Goal: Task Accomplishment & Management: Complete application form

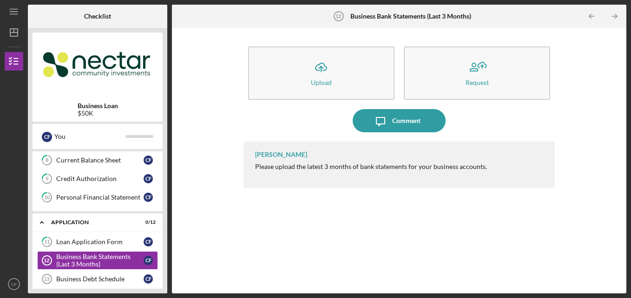
scroll to position [182, 0]
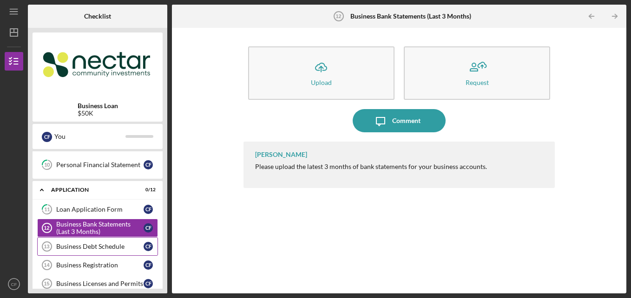
click at [115, 247] on div "Business Debt Schedule" at bounding box center [99, 246] width 87 height 7
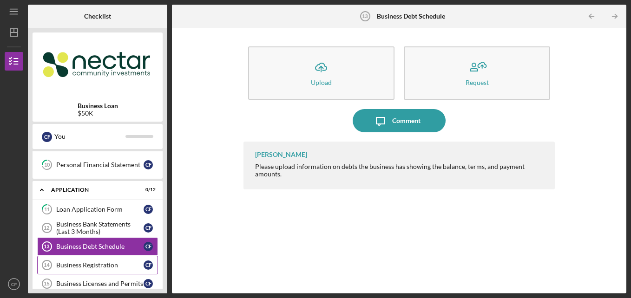
click at [115, 267] on div "Business Registration" at bounding box center [99, 265] width 87 height 7
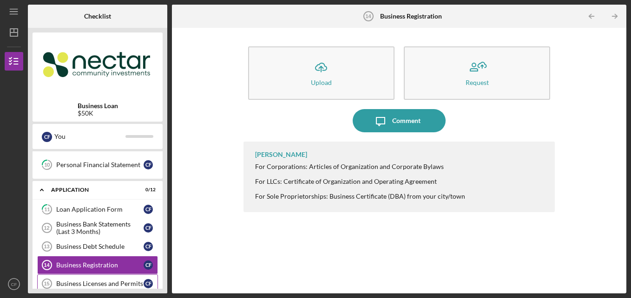
click at [102, 283] on div "Business Licenses and Permits" at bounding box center [99, 283] width 87 height 7
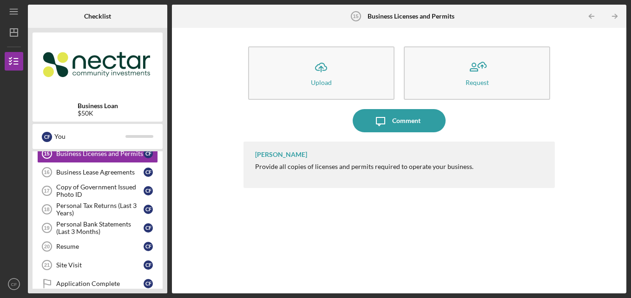
scroll to position [331, 0]
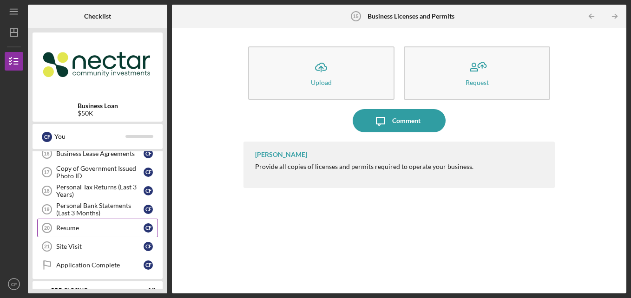
click at [94, 229] on div "Resume" at bounding box center [99, 227] width 87 height 7
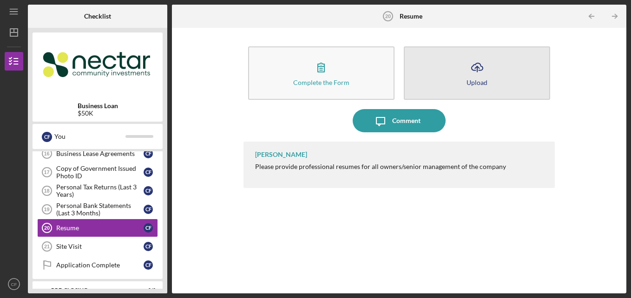
click at [444, 82] on button "Icon/Upload Upload" at bounding box center [477, 72] width 146 height 53
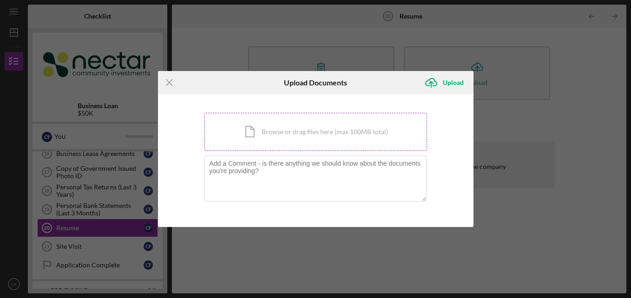
click at [263, 132] on div "Icon/Document Browse or drag files here (max 100MB total) Tap to choose files o…" at bounding box center [316, 132] width 223 height 38
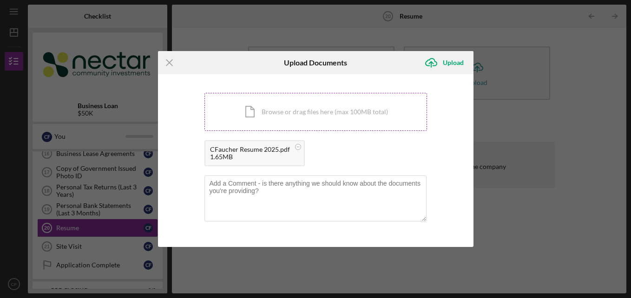
click at [303, 114] on div "Icon/Document Browse or drag files here (max 100MB total) Tap to choose files o…" at bounding box center [316, 112] width 223 height 38
click at [461, 59] on div "Upload" at bounding box center [453, 62] width 21 height 19
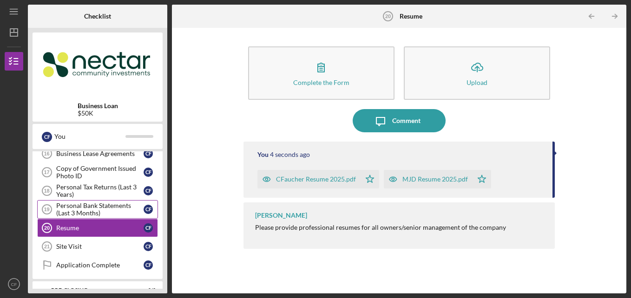
click at [105, 212] on div "Personal Bank Statements (Last 3 Months)" at bounding box center [99, 209] width 87 height 15
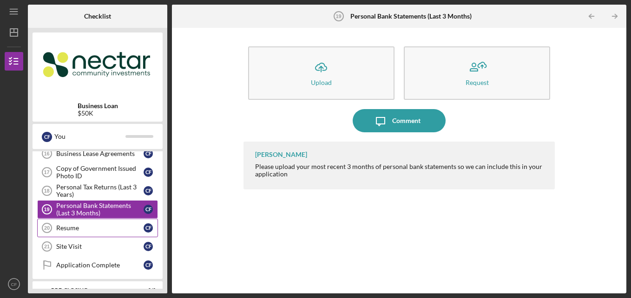
click at [102, 223] on link "Resume 20 Resume C F" at bounding box center [97, 228] width 121 height 19
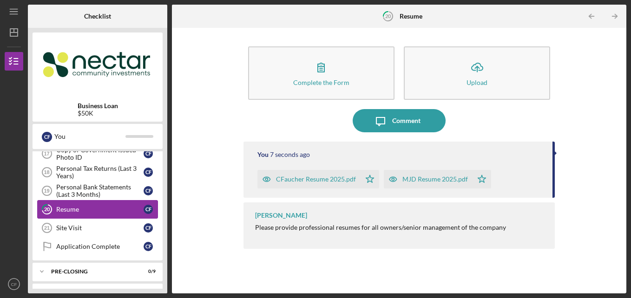
scroll to position [368, 0]
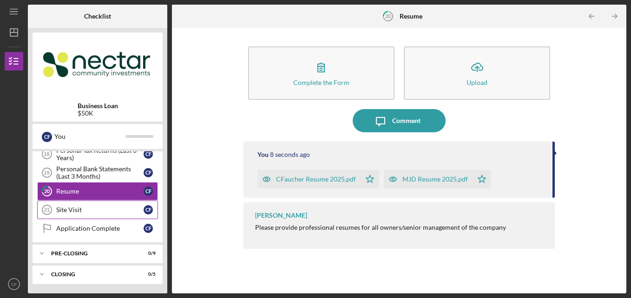
click at [102, 204] on link "Site Visit 21 Site Visit C F" at bounding box center [97, 210] width 121 height 19
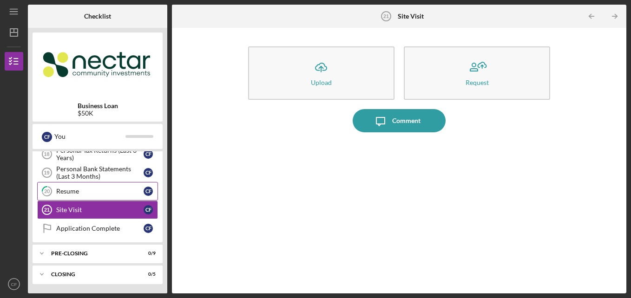
click at [107, 186] on link "20 Resume C F" at bounding box center [97, 191] width 121 height 19
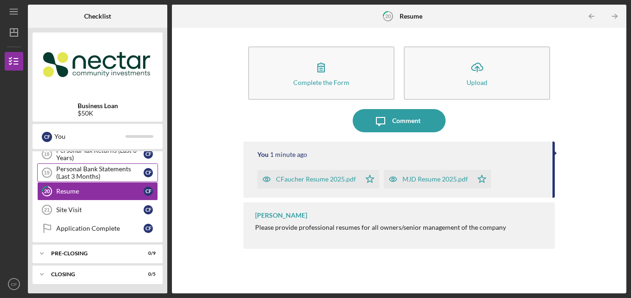
click at [106, 176] on div "Personal Bank Statements (Last 3 Months)" at bounding box center [99, 172] width 87 height 15
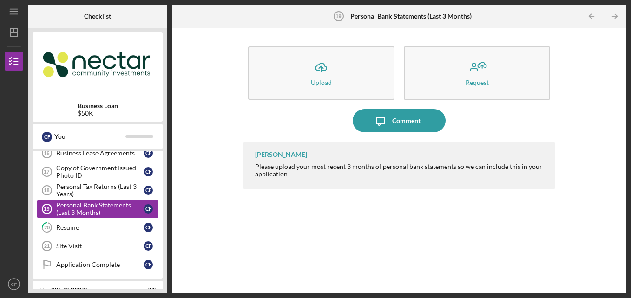
scroll to position [330, 0]
click at [99, 188] on div "Personal Tax Returns (Last 3 Years)" at bounding box center [99, 191] width 87 height 15
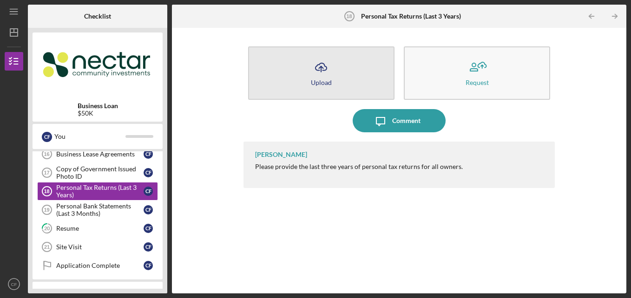
click at [342, 76] on button "Icon/Upload Upload" at bounding box center [321, 72] width 146 height 53
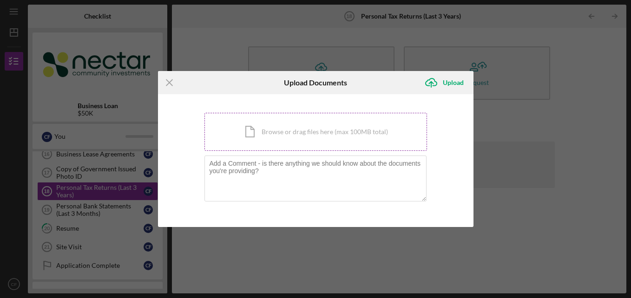
click at [281, 132] on div "Icon/Document Browse or drag files here (max 100MB total) Tap to choose files o…" at bounding box center [316, 132] width 223 height 38
click at [172, 76] on icon "Icon/Menu Close" at bounding box center [169, 82] width 23 height 23
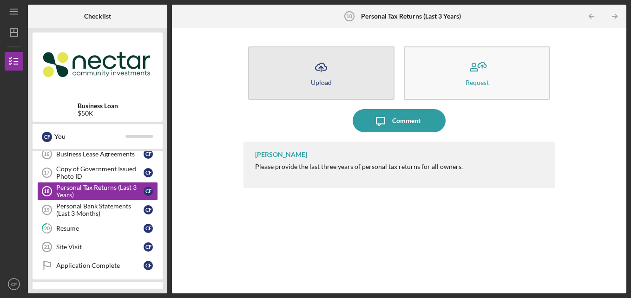
click at [280, 76] on button "Icon/Upload Upload" at bounding box center [321, 72] width 146 height 53
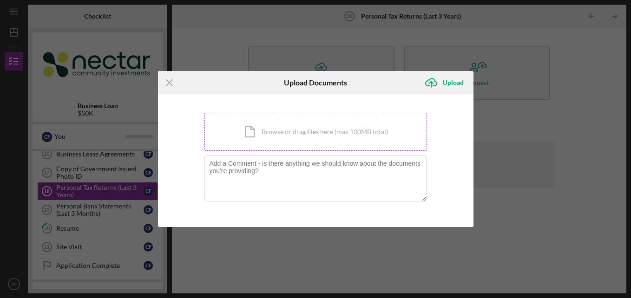
click at [269, 141] on div "Icon/Document Browse or drag files here (max 100MB total) Tap to choose files o…" at bounding box center [316, 132] width 223 height 38
click at [272, 119] on div "Icon/Document Browse or drag files here (max 100MB total) Tap to choose files o…" at bounding box center [316, 132] width 223 height 38
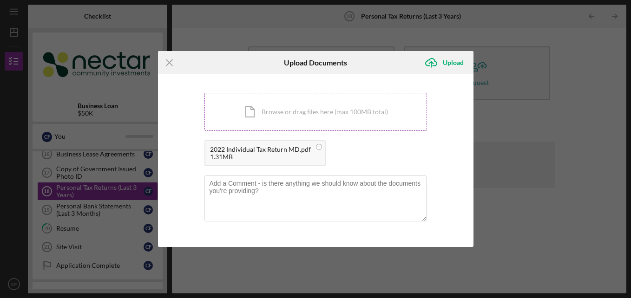
click at [257, 121] on div "Icon/Document Browse or drag files here (max 100MB total) Tap to choose files o…" at bounding box center [316, 112] width 223 height 38
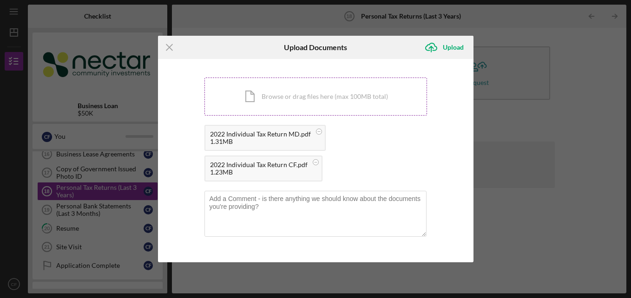
click at [295, 93] on div "Icon/Document Browse or drag files here (max 100MB total) Tap to choose files o…" at bounding box center [316, 97] width 223 height 38
click at [282, 106] on div "Icon/Document Browse or drag files here (max 100MB total) Tap to choose files o…" at bounding box center [316, 97] width 223 height 38
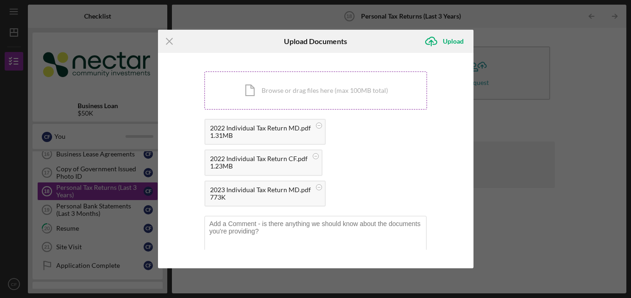
click at [267, 92] on div "Icon/Document Browse or drag files here (max 100MB total) Tap to choose files o…" at bounding box center [316, 91] width 223 height 38
click at [277, 95] on div "Icon/Document Browse or drag files here (max 100MB total) Tap to choose files o…" at bounding box center [316, 91] width 223 height 38
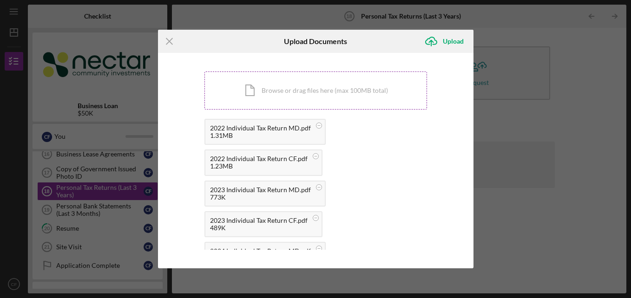
click at [136, 117] on div "Icon/Menu Close Upload Documents Icon/Upload Upload You're uploading documents …" at bounding box center [315, 149] width 631 height 298
click at [264, 76] on div "Icon/Document Browse or drag files here (max 100MB total) Tap to choose files o…" at bounding box center [316, 91] width 223 height 38
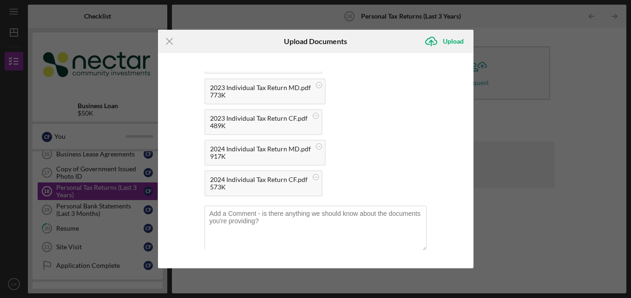
scroll to position [106, 0]
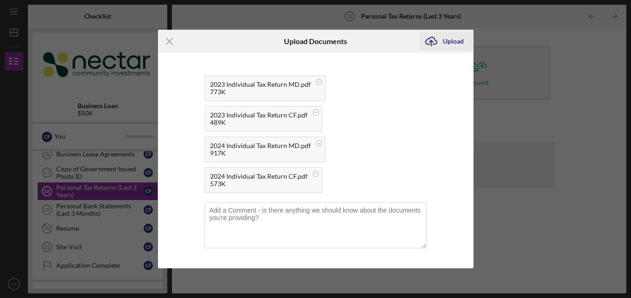
click at [453, 39] on div "Upload" at bounding box center [453, 41] width 21 height 19
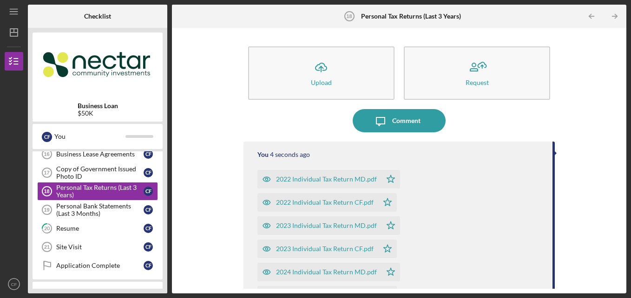
click at [622, 253] on div "Icon/Upload Upload Request Icon/Message Comment You 4 seconds ago 2022 Individu…" at bounding box center [399, 161] width 455 height 266
click at [74, 170] on div "Copy of Government Issued Photo ID" at bounding box center [99, 172] width 87 height 15
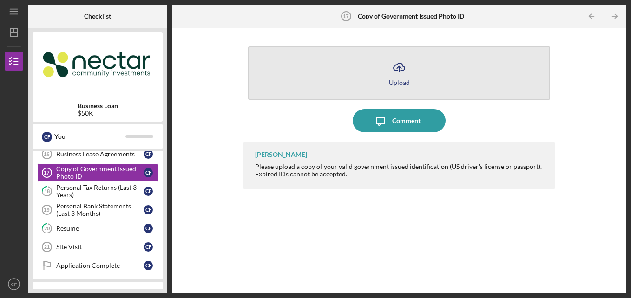
click at [398, 72] on icon "Icon/Upload" at bounding box center [399, 67] width 23 height 23
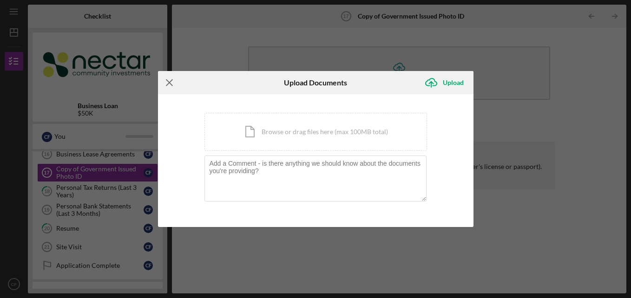
click at [169, 83] on line at bounding box center [169, 83] width 6 height 6
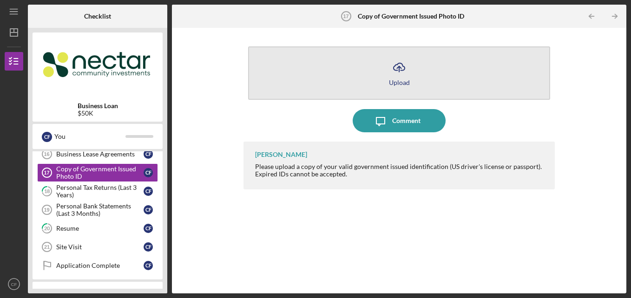
click at [398, 79] on div "Upload" at bounding box center [399, 82] width 21 height 7
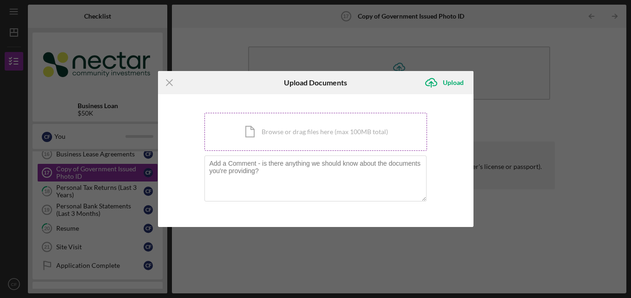
click at [286, 141] on div "Icon/Document Browse or drag files here (max 100MB total) Tap to choose files o…" at bounding box center [316, 132] width 223 height 38
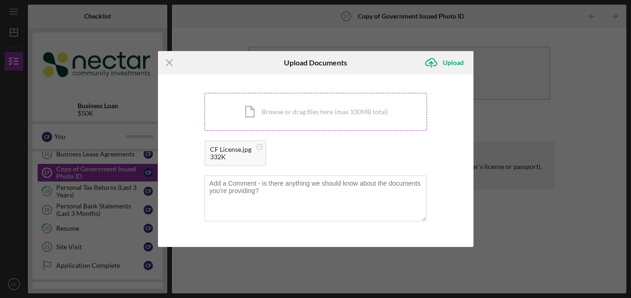
click at [247, 106] on div "Icon/Document Browse or drag files here (max 100MB total) Tap to choose files o…" at bounding box center [316, 112] width 223 height 38
click at [436, 60] on icon "Icon/Upload" at bounding box center [431, 62] width 23 height 23
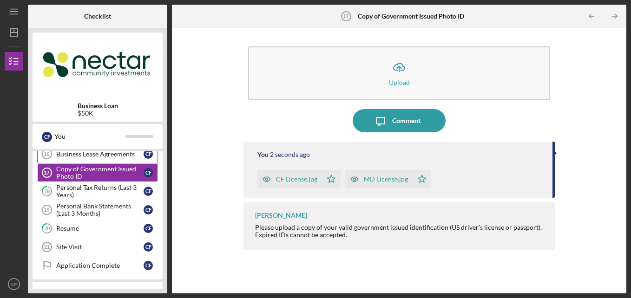
click at [97, 159] on link "Business Lease Agreements 16 Business Lease Agreements C F" at bounding box center [97, 154] width 121 height 19
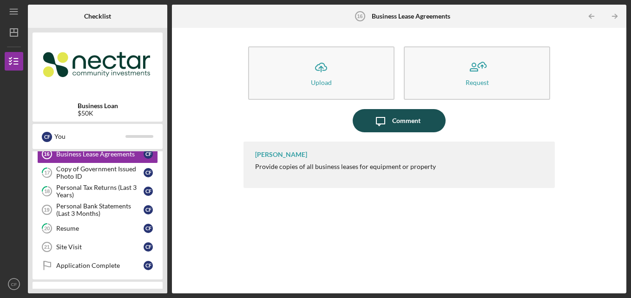
click at [394, 121] on div "Comment" at bounding box center [406, 120] width 28 height 23
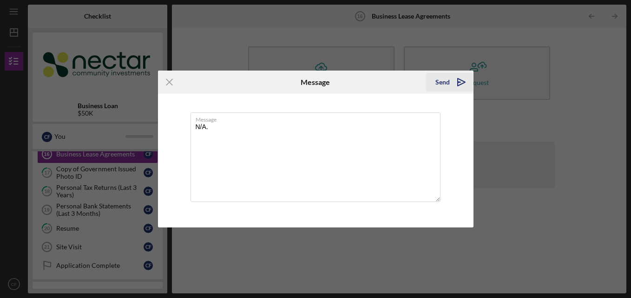
type textarea "N/A."
click at [445, 79] on div "Send" at bounding box center [443, 82] width 14 height 19
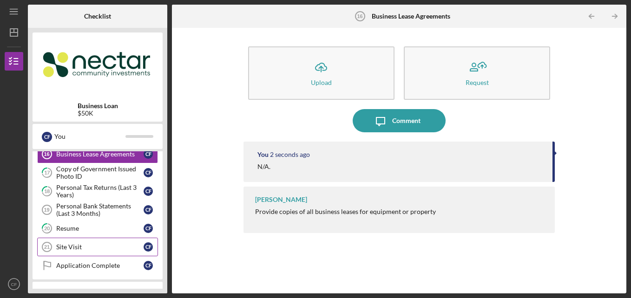
click at [105, 244] on div "Site Visit" at bounding box center [99, 247] width 87 height 7
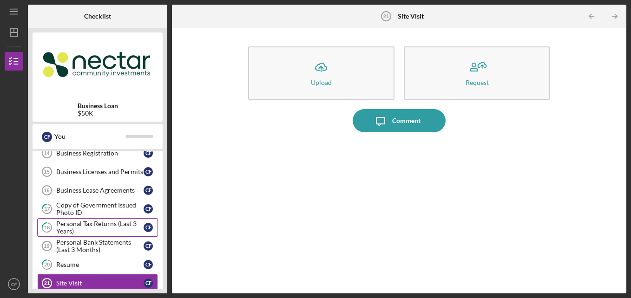
scroll to position [293, 0]
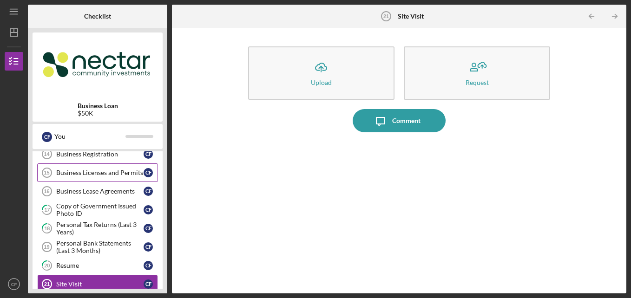
click at [123, 173] on div "Business Licenses and Permits" at bounding box center [99, 172] width 87 height 7
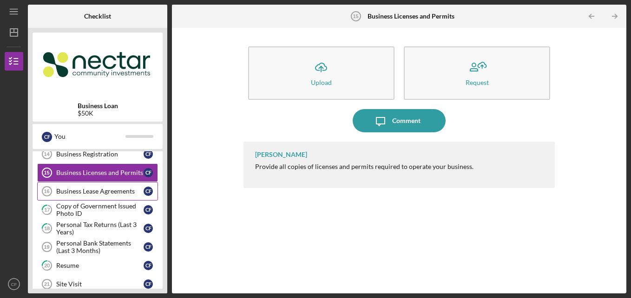
click at [113, 188] on div "Business Lease Agreements" at bounding box center [99, 191] width 87 height 7
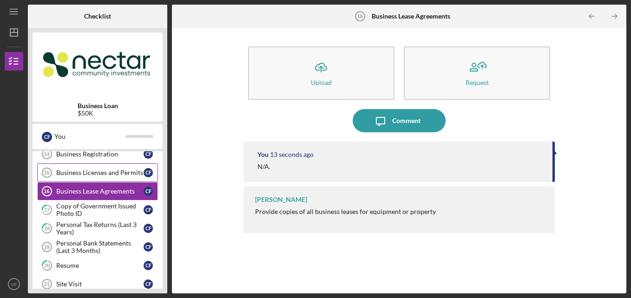
click at [127, 172] on div "Business Licenses and Permits" at bounding box center [99, 172] width 87 height 7
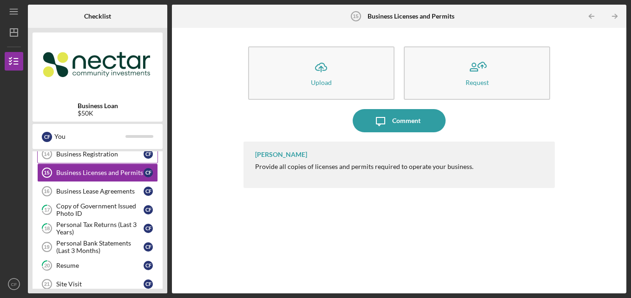
click at [119, 160] on link "Business Registration 14 Business Registration C F" at bounding box center [97, 154] width 121 height 19
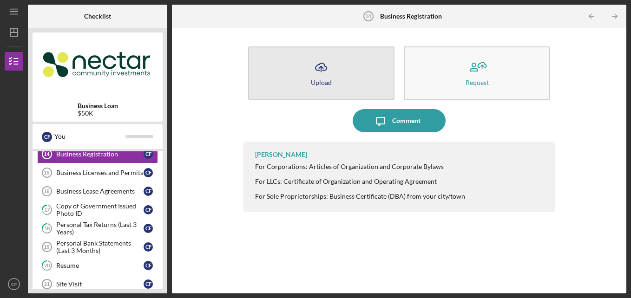
click at [346, 66] on button "Icon/Upload Upload" at bounding box center [321, 72] width 146 height 53
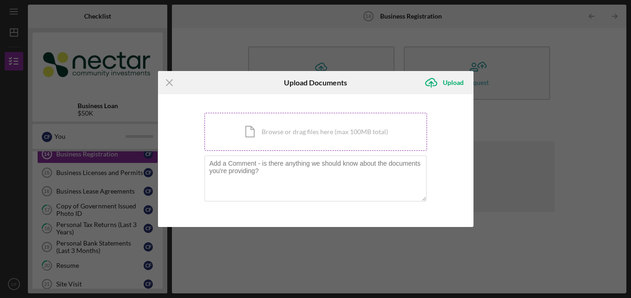
click at [288, 131] on div "Icon/Document Browse or drag files here (max 100MB total) Tap to choose files o…" at bounding box center [316, 132] width 223 height 38
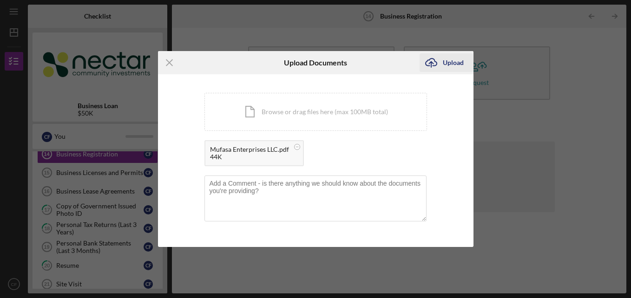
click at [447, 70] on div "Upload" at bounding box center [453, 62] width 21 height 19
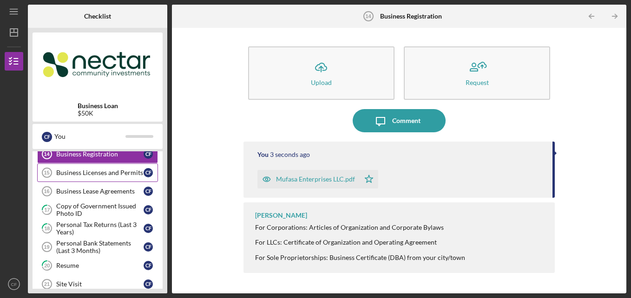
click at [89, 171] on div "Business Licenses and Permits" at bounding box center [99, 172] width 87 height 7
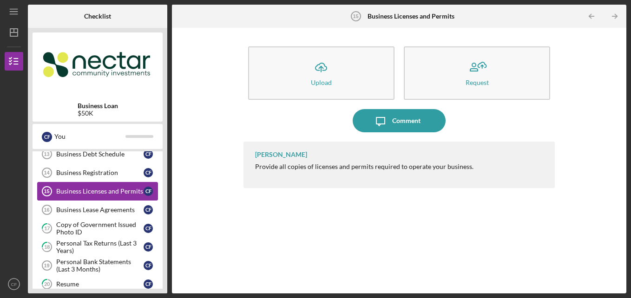
scroll to position [256, 0]
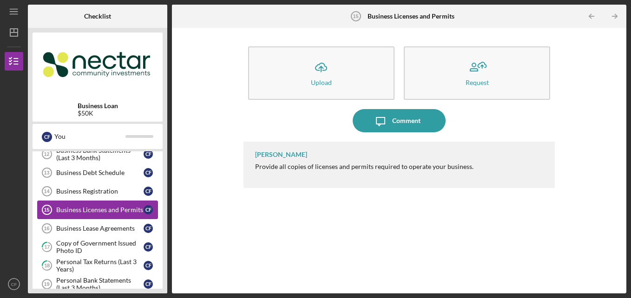
click at [89, 171] on div "Business Debt Schedule" at bounding box center [99, 172] width 87 height 7
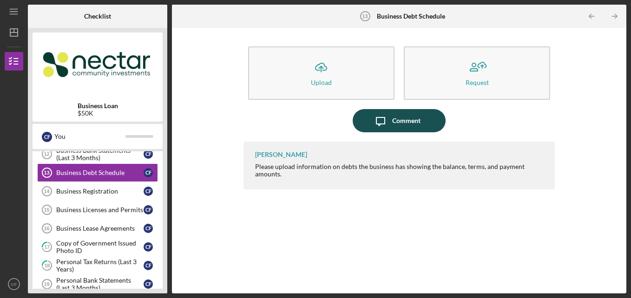
click at [387, 125] on icon "Icon/Message" at bounding box center [380, 120] width 23 height 23
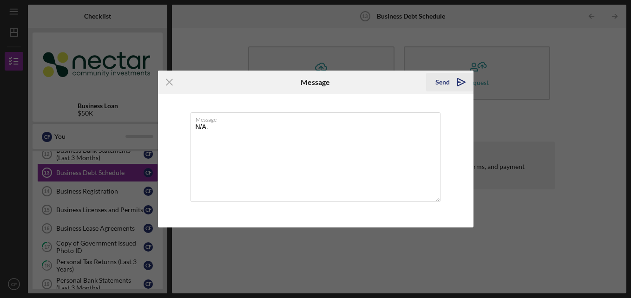
type textarea "N/A."
click at [446, 83] on div "Send" at bounding box center [443, 82] width 14 height 19
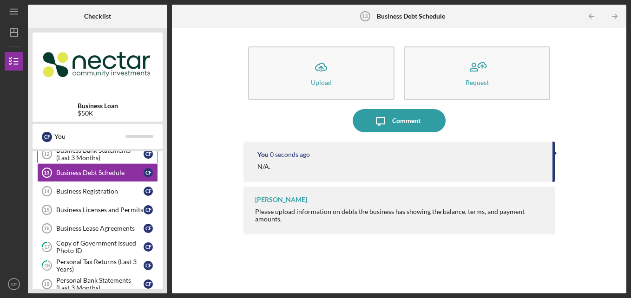
click at [90, 158] on div "Business Bank Statements (Last 3 Months)" at bounding box center [99, 154] width 87 height 15
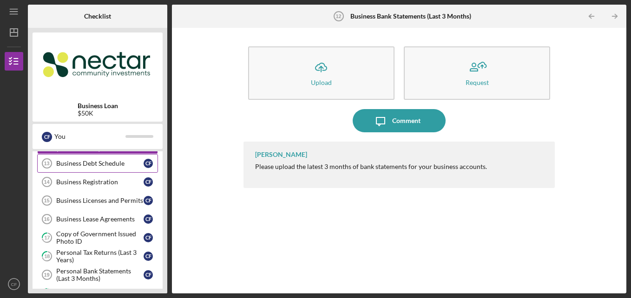
scroll to position [238, 0]
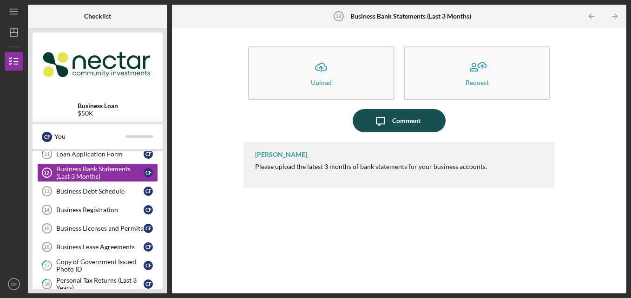
click at [396, 120] on div "Comment" at bounding box center [406, 120] width 28 height 23
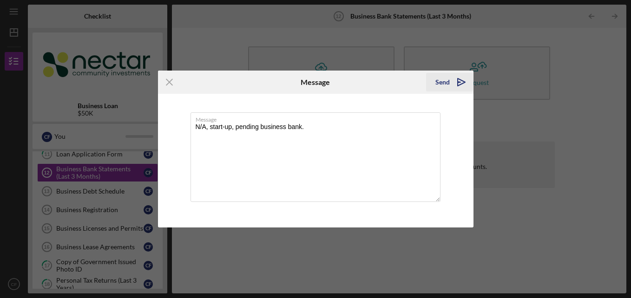
type textarea "N/A, start-up, pending business bank."
click at [450, 85] on icon "Icon/icon-invite-send" at bounding box center [461, 82] width 23 height 23
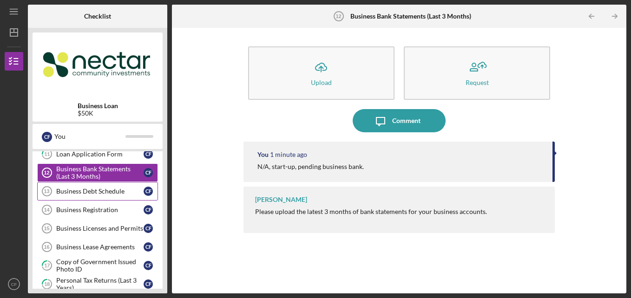
click at [118, 183] on link "Business Debt Schedule 13 Business Debt Schedule C F" at bounding box center [97, 191] width 121 height 19
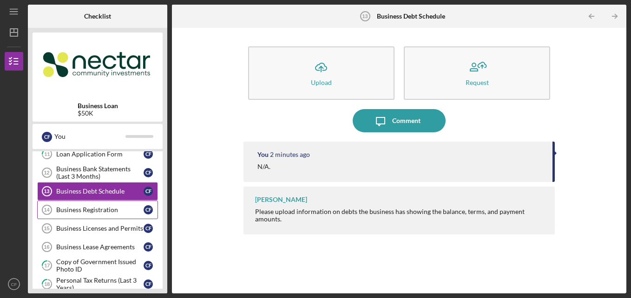
click at [99, 211] on div "Business Registration" at bounding box center [99, 209] width 87 height 7
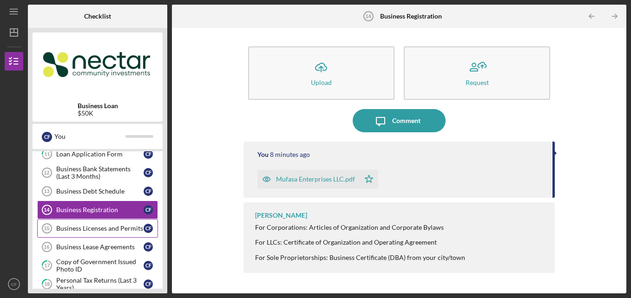
click at [98, 228] on div "Business Licenses and Permits" at bounding box center [99, 228] width 87 height 7
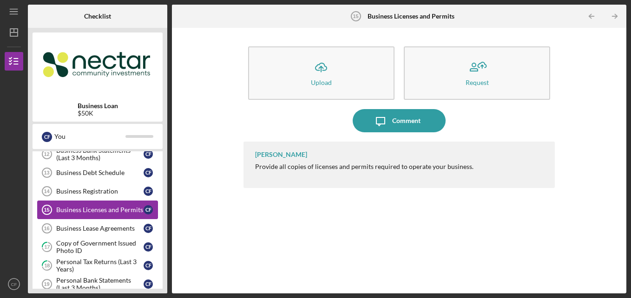
scroll to position [275, 0]
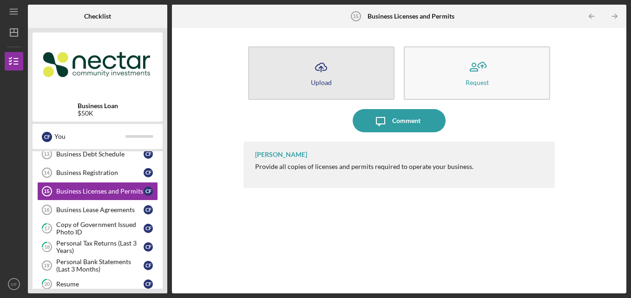
click at [340, 82] on button "Icon/Upload Upload" at bounding box center [321, 72] width 146 height 53
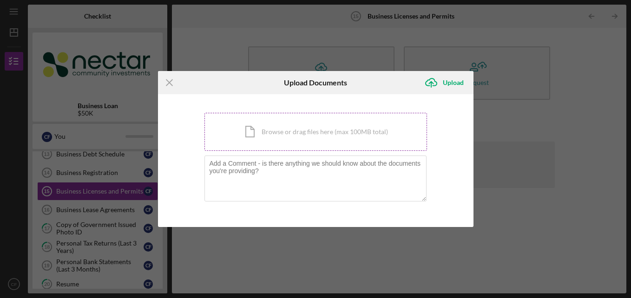
click at [294, 132] on div "Icon/Document Browse or drag files here (max 100MB total) Tap to choose files o…" at bounding box center [316, 132] width 223 height 38
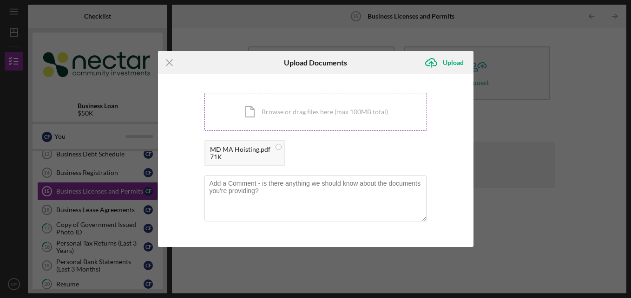
click at [304, 109] on div "Icon/Document Browse or drag files here (max 100MB total) Tap to choose files o…" at bounding box center [316, 112] width 223 height 38
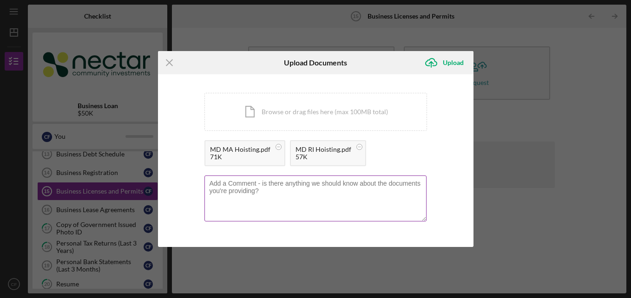
click at [287, 194] on textarea at bounding box center [316, 199] width 222 height 46
type textarea "Pending CDL A license"
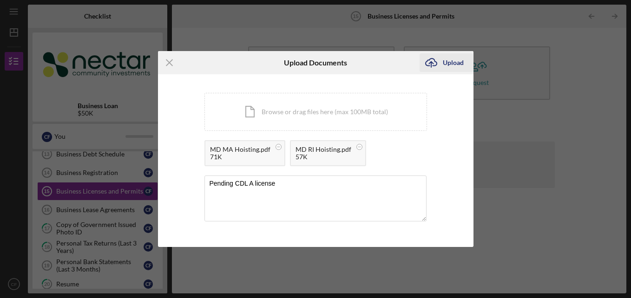
click at [442, 66] on icon "Icon/Upload" at bounding box center [431, 62] width 23 height 23
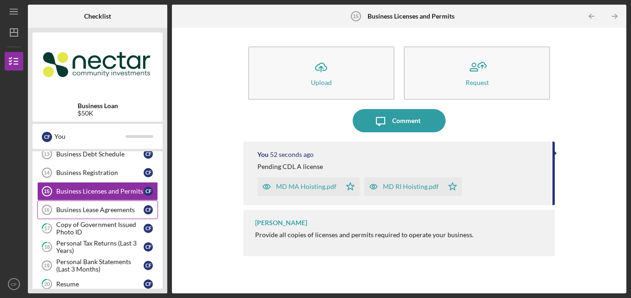
click at [92, 214] on link "Business Lease Agreements 16 Business Lease Agreements C F" at bounding box center [97, 210] width 121 height 19
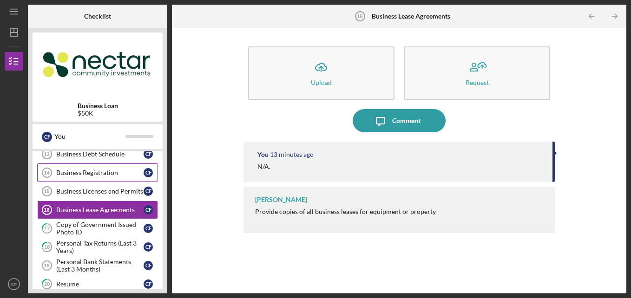
click at [97, 175] on div "Business Registration" at bounding box center [99, 172] width 87 height 7
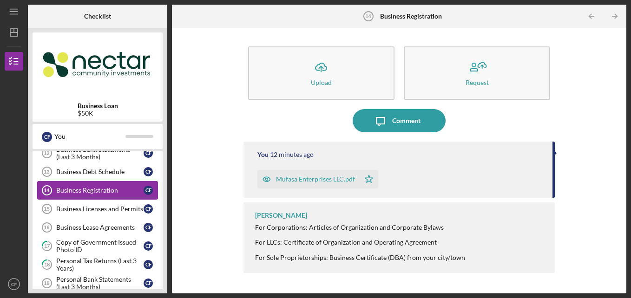
scroll to position [256, 0]
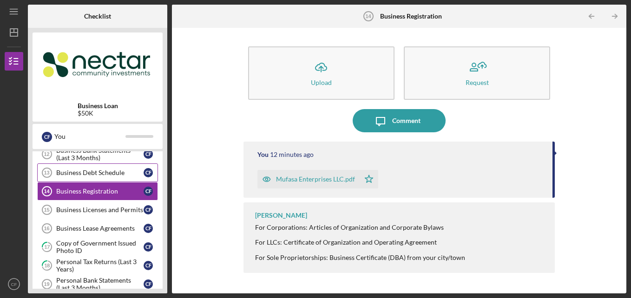
drag, startPoint x: 97, startPoint y: 175, endPoint x: 73, endPoint y: 170, distance: 23.9
click at [73, 170] on div "Business Debt Schedule" at bounding box center [99, 172] width 87 height 7
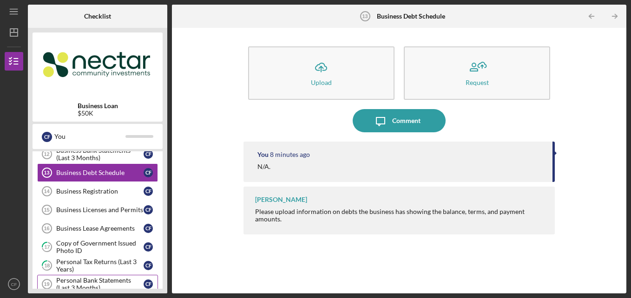
click at [117, 278] on div "Personal Bank Statements (Last 3 Months)" at bounding box center [99, 284] width 87 height 15
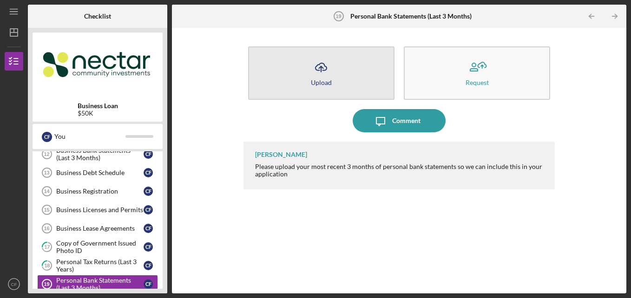
click at [329, 79] on div "Upload" at bounding box center [321, 82] width 21 height 7
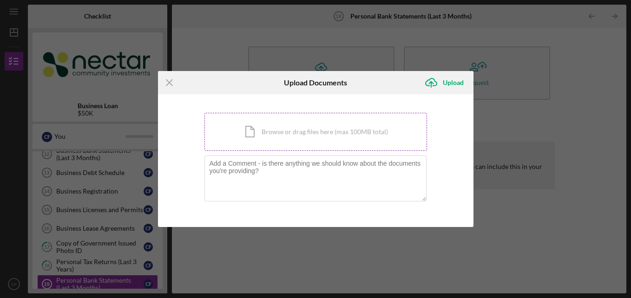
click at [271, 133] on div "Icon/Document Browse or drag files here (max 100MB total) Tap to choose files o…" at bounding box center [316, 132] width 223 height 38
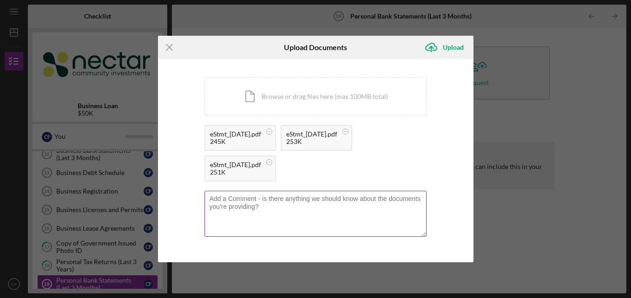
click at [250, 206] on textarea at bounding box center [316, 214] width 222 height 46
type textarea "j"
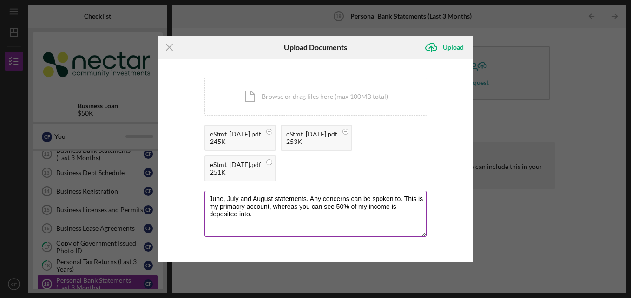
click at [241, 203] on textarea "June, July and August statements. Any concerns can be spoken to. This is my pri…" at bounding box center [316, 214] width 222 height 46
click at [242, 214] on textarea "June, July and August statements. Any concerns can be spoken to. This is my pri…" at bounding box center [316, 214] width 222 height 46
click at [353, 222] on textarea "June, July and August statements. Any concerns can be spoken to. This is my pri…" at bounding box center [316, 214] width 222 height 46
type textarea "June, July and August statements. Any concerns can be spoken to. This is my pri…"
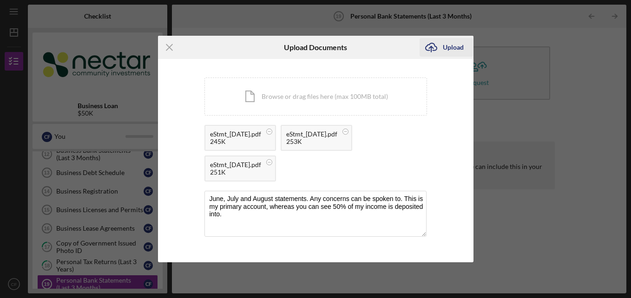
click at [449, 46] on div "Upload" at bounding box center [453, 47] width 21 height 19
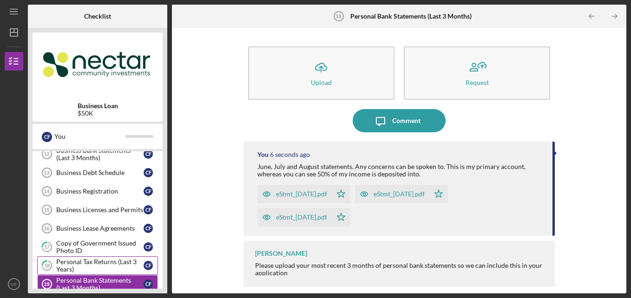
click at [95, 262] on div "Personal Tax Returns (Last 3 Years)" at bounding box center [99, 265] width 87 height 15
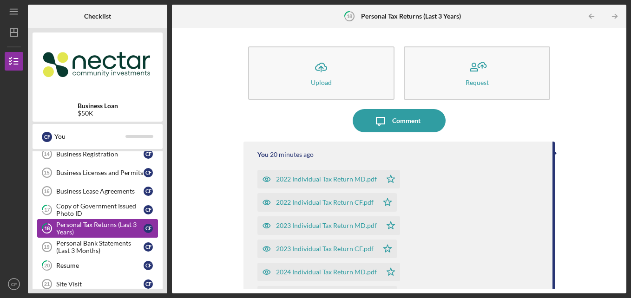
scroll to position [312, 0]
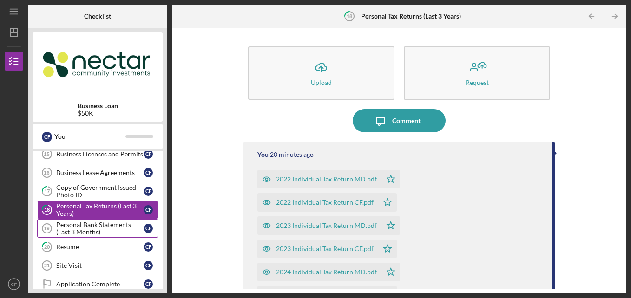
click at [100, 233] on div "Personal Bank Statements (Last 3 Months)" at bounding box center [99, 228] width 87 height 15
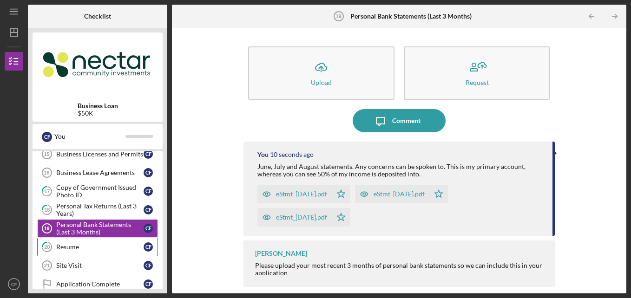
click at [92, 248] on div "Resume" at bounding box center [99, 247] width 87 height 7
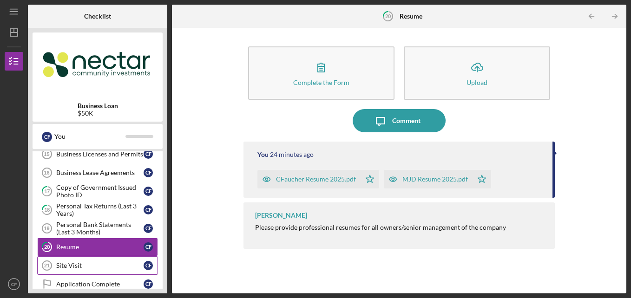
click at [92, 266] on div "Site Visit" at bounding box center [99, 265] width 87 height 7
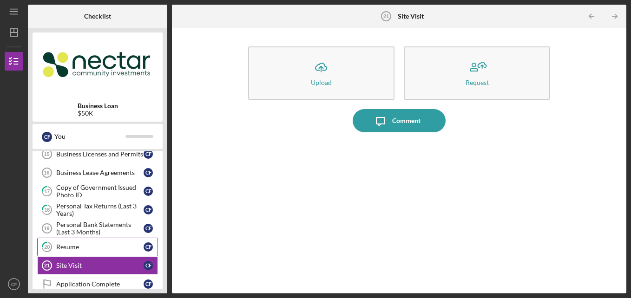
click at [87, 251] on div "Resume" at bounding box center [99, 247] width 87 height 7
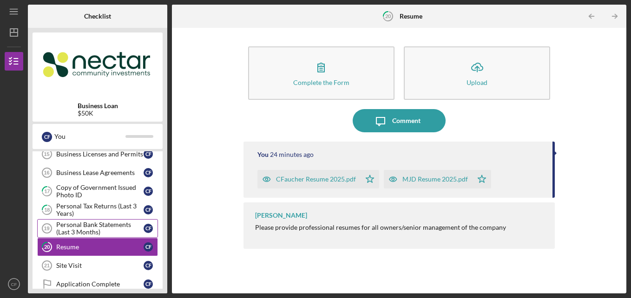
click at [93, 233] on div "Personal Bank Statements (Last 3 Months)" at bounding box center [99, 228] width 87 height 15
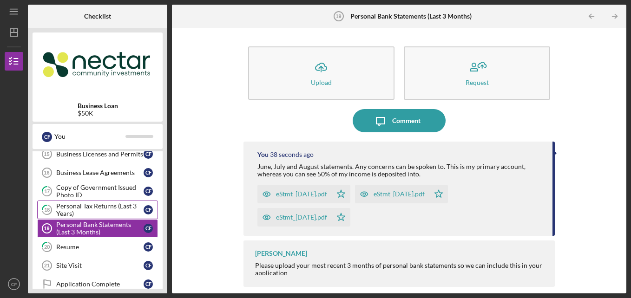
click at [95, 210] on div "Personal Tax Returns (Last 3 Years)" at bounding box center [99, 210] width 87 height 15
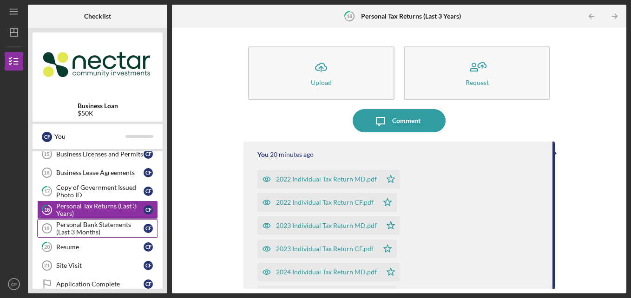
click at [93, 228] on div "Personal Bank Statements (Last 3 Months)" at bounding box center [99, 228] width 87 height 15
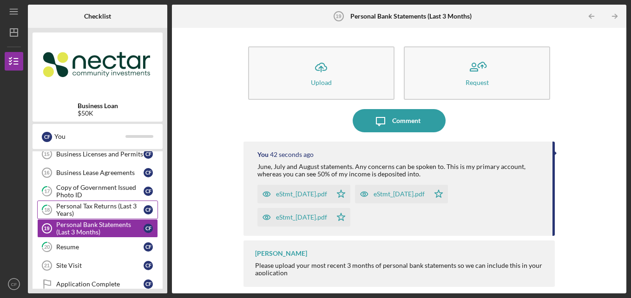
click at [98, 204] on div "Personal Tax Returns (Last 3 Years)" at bounding box center [99, 210] width 87 height 15
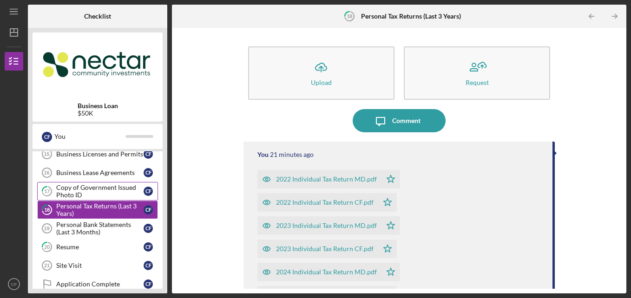
click at [96, 194] on div "Copy of Government Issued Photo ID" at bounding box center [99, 191] width 87 height 15
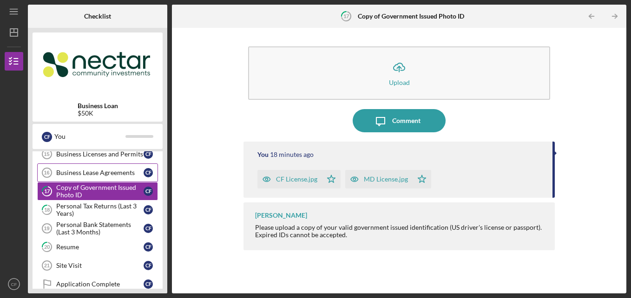
click at [96, 175] on div "Business Lease Agreements" at bounding box center [99, 172] width 87 height 7
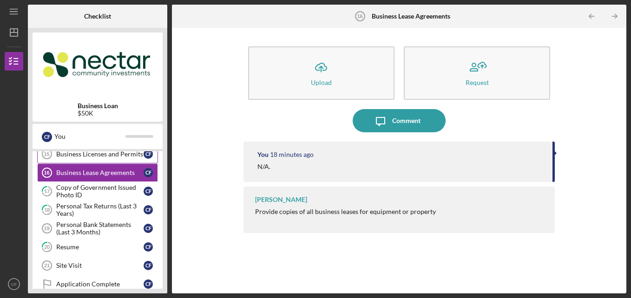
click at [98, 157] on div "Business Licenses and Permits" at bounding box center [99, 154] width 87 height 7
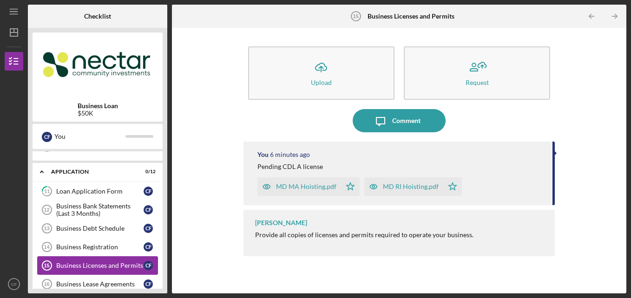
scroll to position [219, 0]
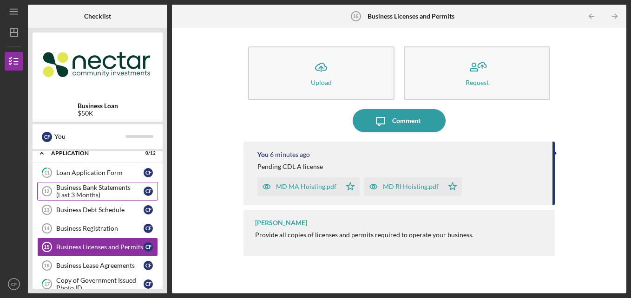
click at [95, 191] on div "Business Bank Statements (Last 3 Months)" at bounding box center [99, 191] width 87 height 15
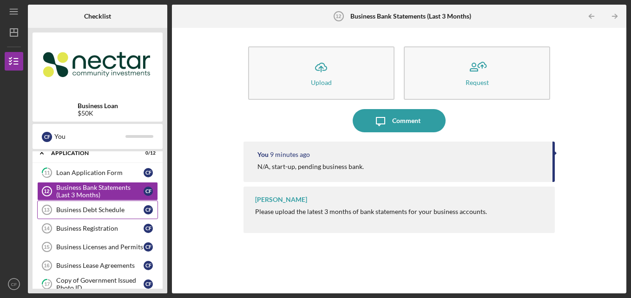
click at [106, 210] on div "Business Debt Schedule" at bounding box center [99, 209] width 87 height 7
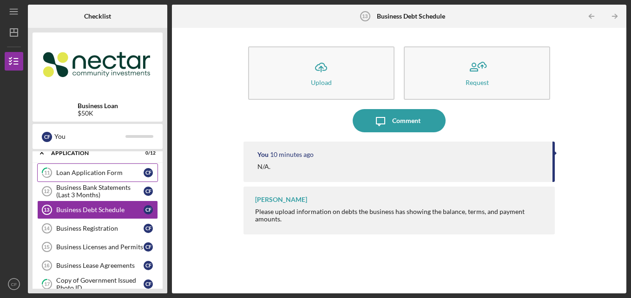
click at [110, 171] on div "Loan Application Form" at bounding box center [99, 172] width 87 height 7
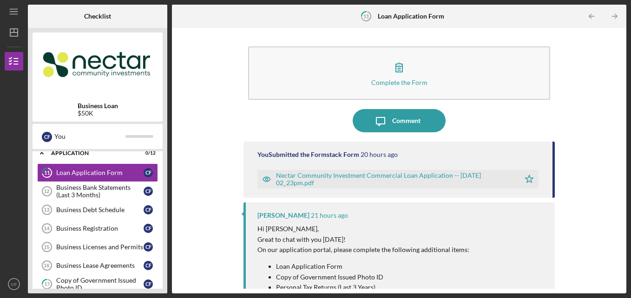
drag, startPoint x: 622, startPoint y: 130, endPoint x: 626, endPoint y: 169, distance: 38.8
click at [626, 169] on div "Complete the Form Form Icon/Message Comment You Submitted the Formstack Form 20…" at bounding box center [399, 161] width 455 height 266
drag, startPoint x: 626, startPoint y: 169, endPoint x: 555, endPoint y: 231, distance: 94.5
click at [555, 231] on div "Complete the Form Form Icon/Message Comment You Submitted the Formstack Form 20…" at bounding box center [399, 161] width 445 height 257
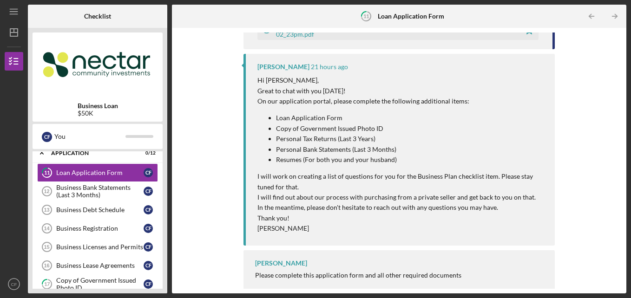
scroll to position [157, 0]
